Goal: Transaction & Acquisition: Purchase product/service

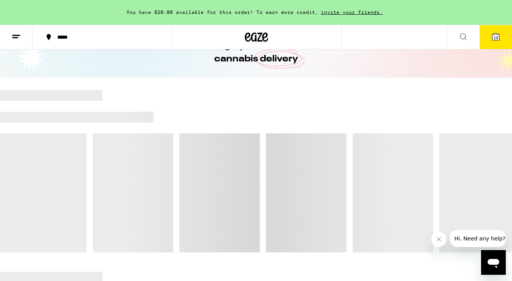
scroll to position [48, 0]
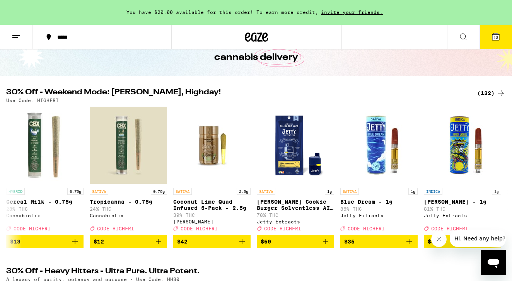
click at [500, 34] on icon at bounding box center [495, 36] width 9 height 9
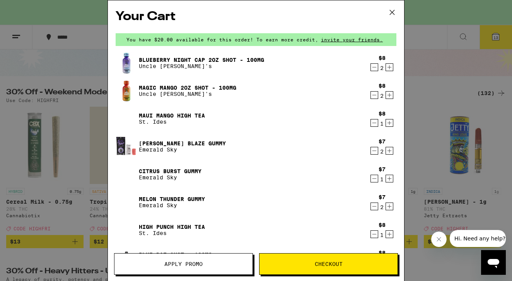
click at [171, 265] on span "Apply Promo" at bounding box center [183, 264] width 38 height 5
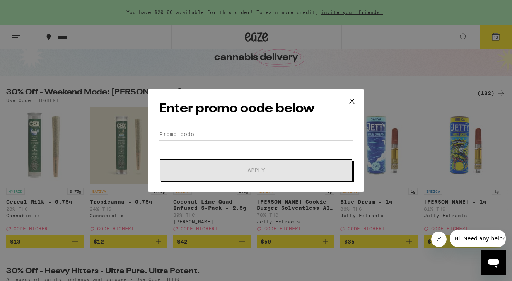
click at [217, 135] on input "Promo Code" at bounding box center [256, 134] width 194 height 12
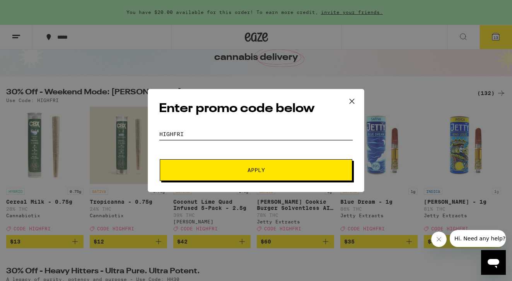
type input "highfri"
click at [240, 161] on button "Apply" at bounding box center [256, 170] width 193 height 22
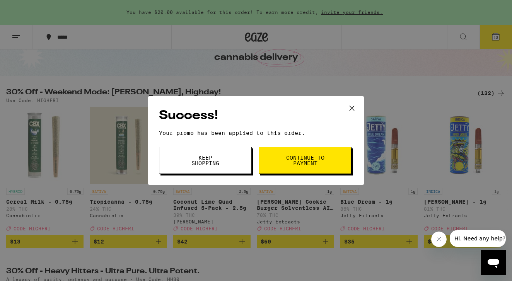
click at [238, 164] on button "Keep Shopping" at bounding box center [205, 160] width 93 height 27
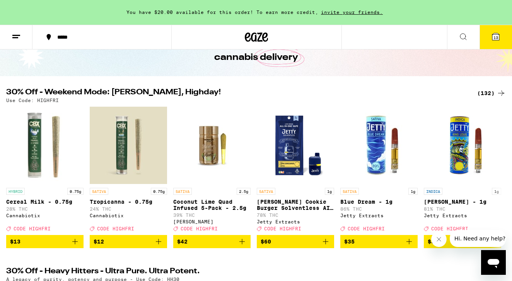
click at [500, 93] on icon at bounding box center [501, 93] width 6 height 5
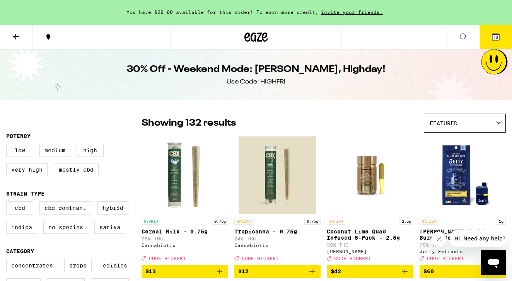
click at [493, 94] on div "30% Off - Weekend Mode: [PERSON_NAME], Highday! Use Code: HIGHFRI" at bounding box center [256, 75] width 512 height 50
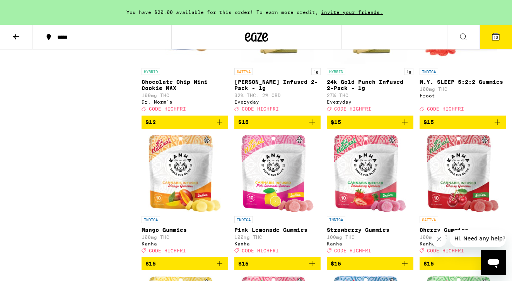
scroll to position [1480, 0]
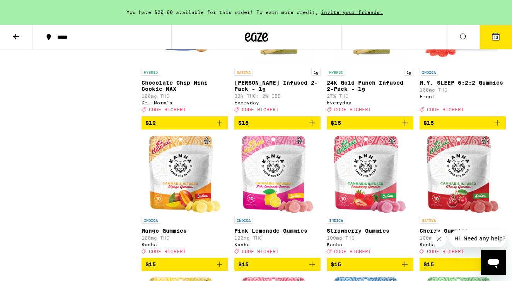
click at [498, 39] on span "13" at bounding box center [496, 37] width 5 height 5
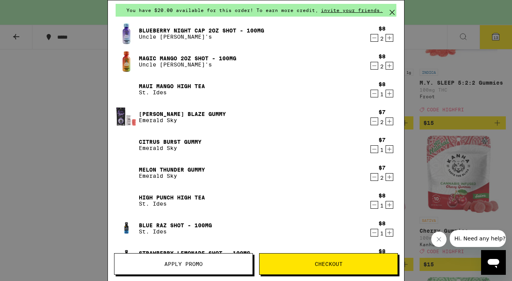
scroll to position [31, 0]
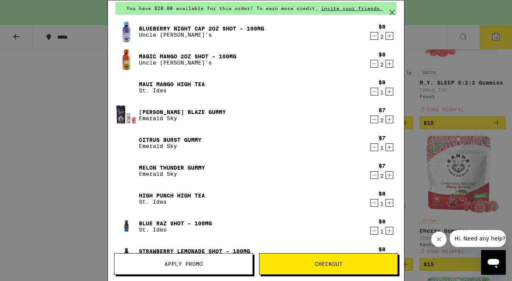
click at [375, 39] on icon "Decrement" at bounding box center [374, 35] width 7 height 9
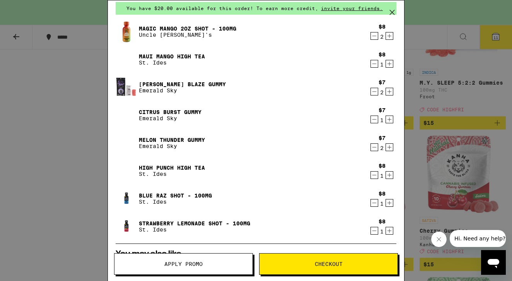
click at [375, 39] on icon "Decrement" at bounding box center [374, 35] width 7 height 9
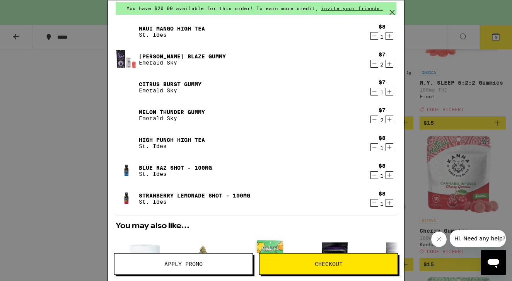
click at [375, 39] on icon "Decrement" at bounding box center [374, 35] width 7 height 9
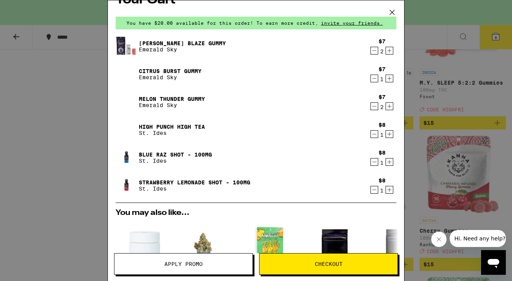
scroll to position [12, 0]
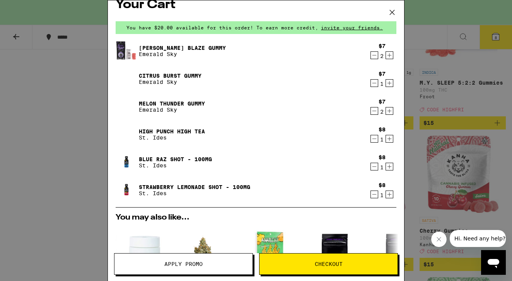
click at [375, 143] on icon "Decrement" at bounding box center [374, 138] width 7 height 9
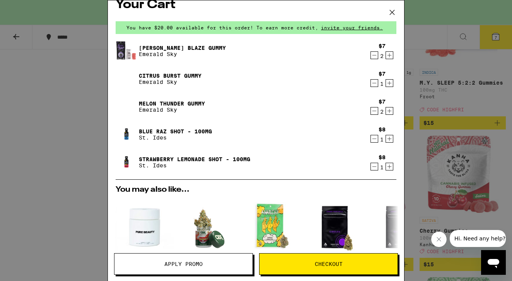
click at [375, 143] on icon "Decrement" at bounding box center [374, 138] width 7 height 9
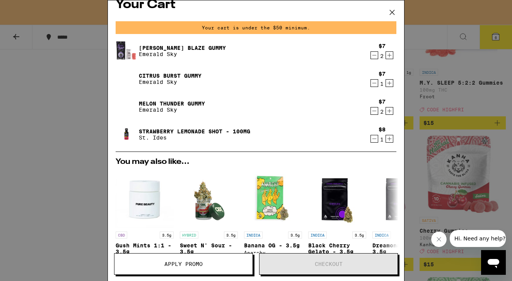
click at [375, 143] on icon "Decrement" at bounding box center [374, 138] width 7 height 9
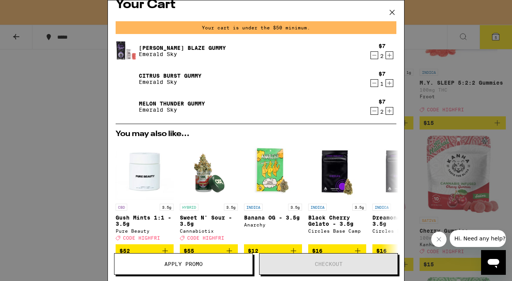
click at [389, 85] on icon "Increment" at bounding box center [389, 83] width 7 height 9
click at [426, 113] on div "Your Cart Your cart is under the $50 minimum. [PERSON_NAME] Blaze Gummy Emerald…" at bounding box center [256, 140] width 512 height 281
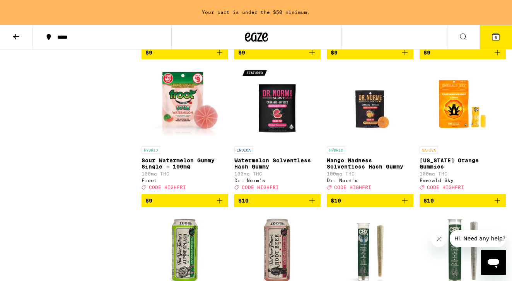
scroll to position [810, 0]
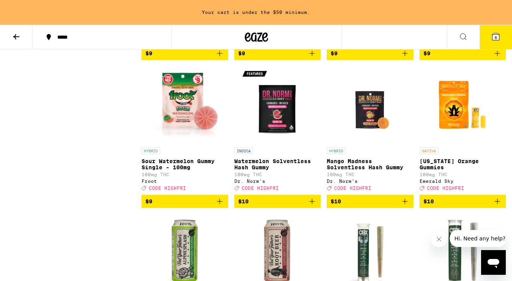
click at [224, 206] on icon "Add to bag" at bounding box center [219, 201] width 9 height 9
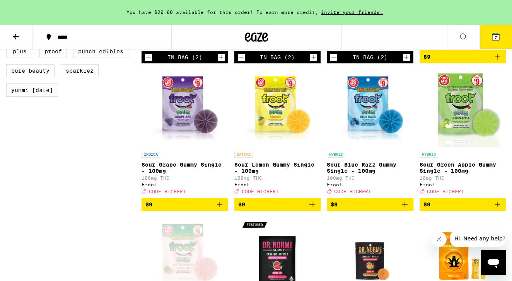
scroll to position [659, 0]
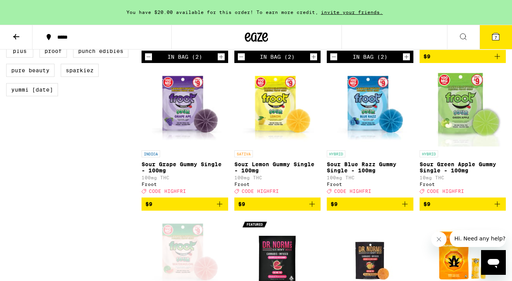
click at [408, 209] on icon "Add to bag" at bounding box center [405, 204] width 9 height 9
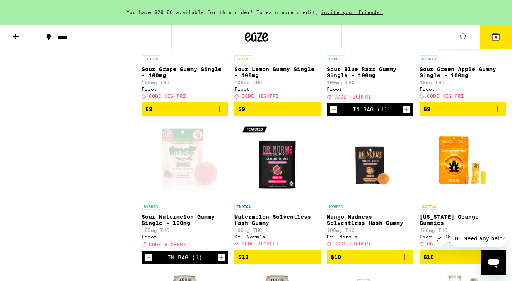
scroll to position [760, 0]
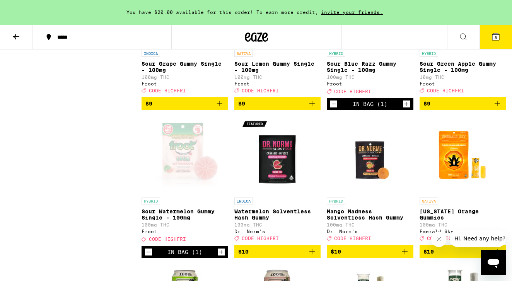
click at [496, 108] on icon "Add to bag" at bounding box center [497, 103] width 9 height 9
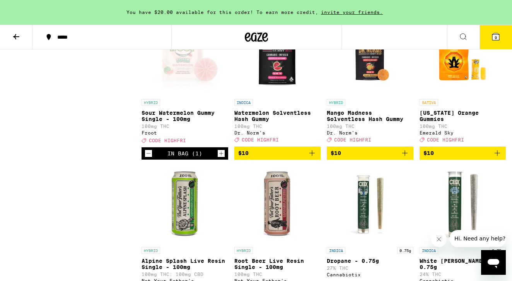
scroll to position [875, 0]
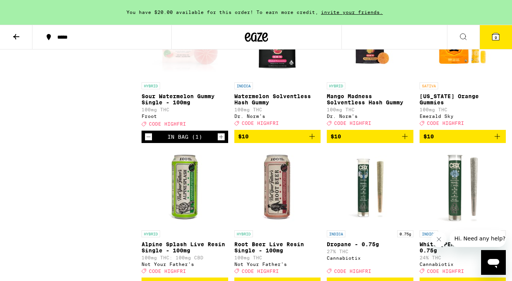
click at [499, 37] on icon at bounding box center [496, 36] width 7 height 7
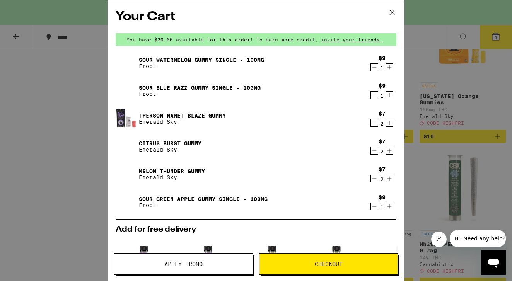
click at [466, 178] on div "Your Cart You have $20.00 available for this order! To earn more credit, invite…" at bounding box center [256, 140] width 512 height 281
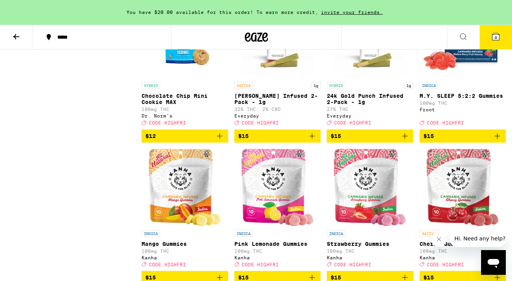
scroll to position [1477, 0]
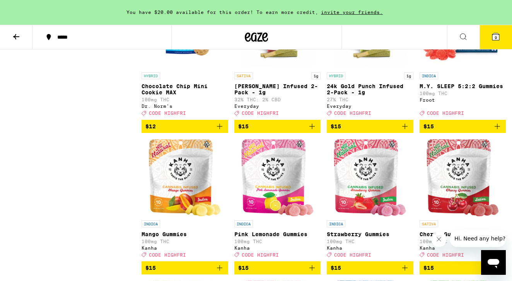
click at [452, 133] on button "$15" at bounding box center [463, 126] width 87 height 13
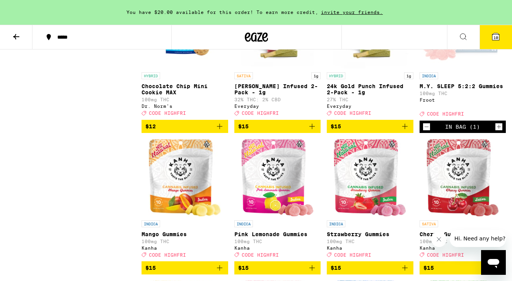
click at [490, 40] on button "10" at bounding box center [496, 37] width 33 height 24
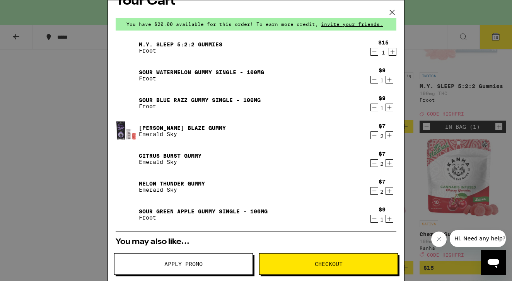
scroll to position [14, 0]
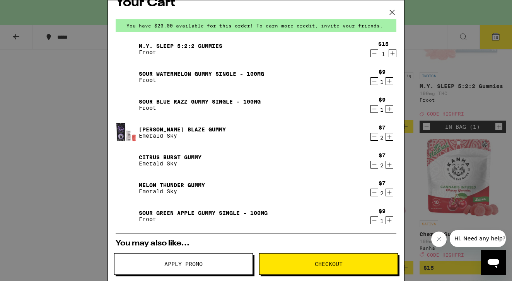
click at [375, 222] on icon "Decrement" at bounding box center [374, 220] width 7 height 9
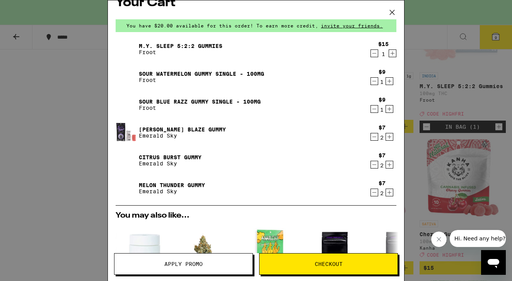
click at [389, 132] on div "$7 2" at bounding box center [382, 133] width 29 height 16
click at [389, 139] on icon "Increment" at bounding box center [389, 136] width 7 height 9
click at [422, 166] on div "Your Cart You have $20.00 available for this order! To earn more credit, invite…" at bounding box center [256, 140] width 512 height 281
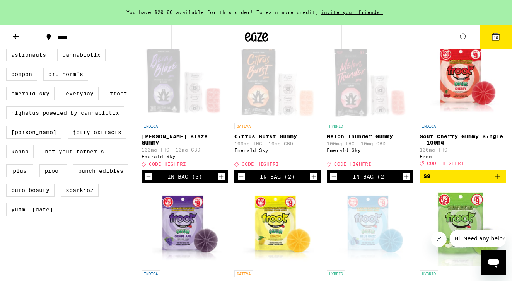
scroll to position [546, 0]
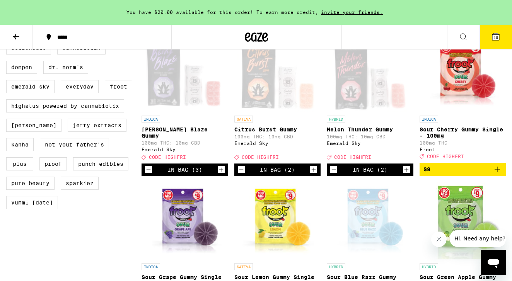
click at [498, 39] on span "10" at bounding box center [496, 37] width 5 height 5
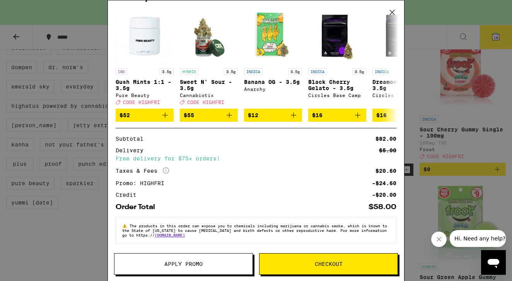
scroll to position [237, 0]
click at [312, 265] on span "Checkout" at bounding box center [329, 264] width 138 height 5
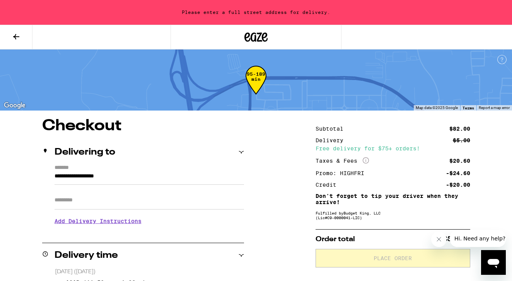
click at [113, 181] on input "**********" at bounding box center [150, 178] width 190 height 13
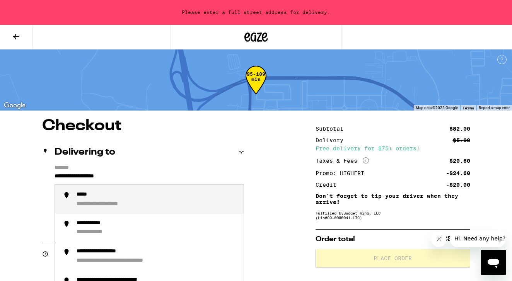
click at [55, 181] on input "**********" at bounding box center [150, 178] width 190 height 13
click at [90, 199] on div "**********" at bounding box center [107, 195] width 60 height 7
type input "**********"
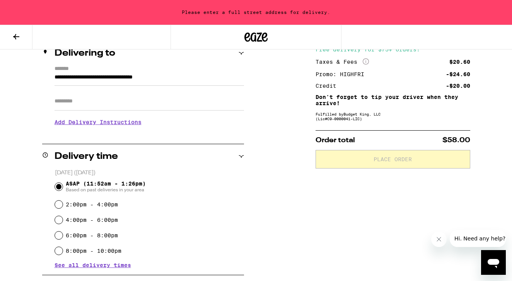
scroll to position [100, 0]
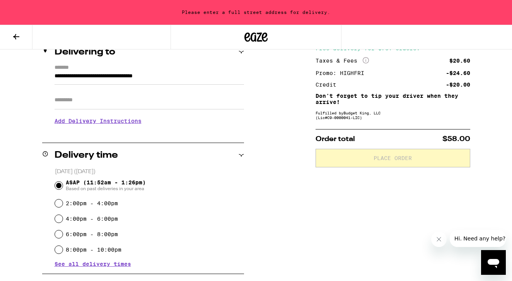
click at [137, 187] on span "Based on past deliveries in your area" at bounding box center [106, 189] width 80 height 6
click at [63, 187] on input "ASAP (11:52am - 1:26pm) Based on past deliveries in your area" at bounding box center [59, 186] width 8 height 8
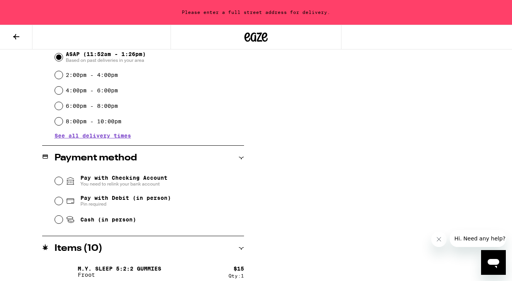
scroll to position [238, 0]
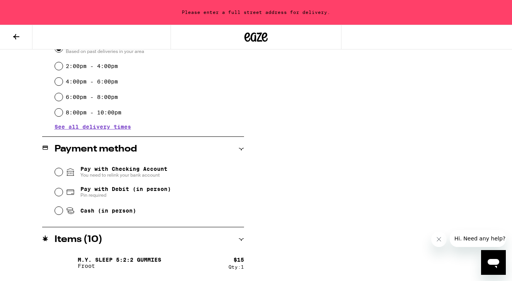
click at [113, 218] on div "Cash (in person)" at bounding box center [149, 210] width 189 height 17
click at [103, 214] on span "Cash (in person)" at bounding box center [108, 211] width 56 height 6
click at [63, 215] on input "Cash (in person)" at bounding box center [59, 211] width 8 height 8
radio input "true"
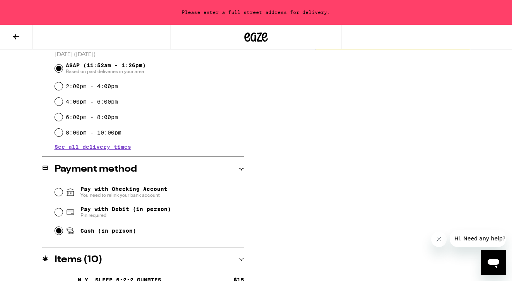
scroll to position [218, 0]
